Goal: Task Accomplishment & Management: Use online tool/utility

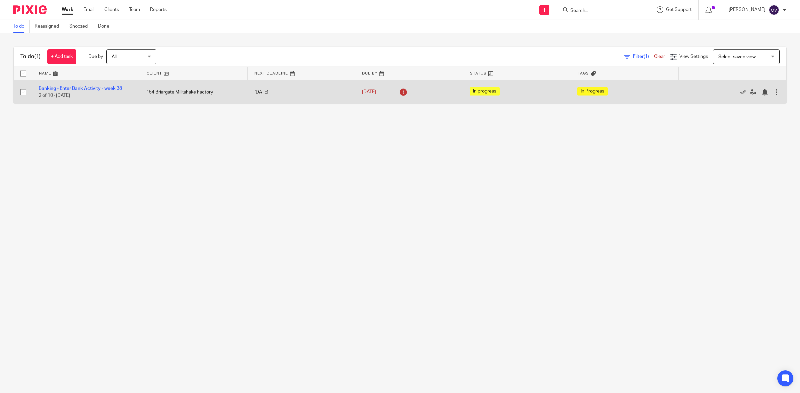
click at [103, 85] on td "Banking - Enter Bank Activity - week 38 2 of 10 · Monday" at bounding box center [86, 92] width 108 height 24
click at [95, 87] on link "Banking - Enter Bank Activity - week 38" at bounding box center [80, 88] width 83 height 5
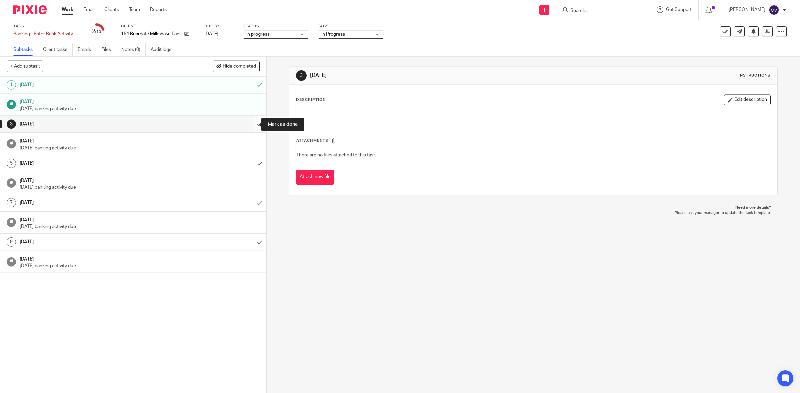
click at [250, 124] on input "submit" at bounding box center [133, 124] width 266 height 17
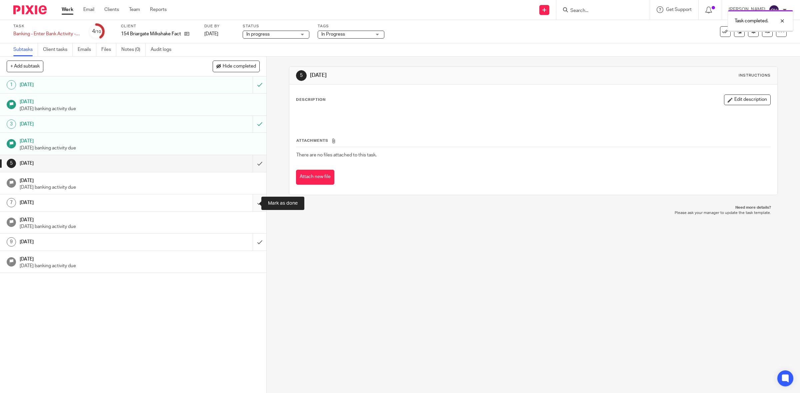
click at [252, 203] on input "submit" at bounding box center [133, 203] width 266 height 17
click at [250, 162] on input "submit" at bounding box center [133, 163] width 266 height 17
